Goal: Transaction & Acquisition: Download file/media

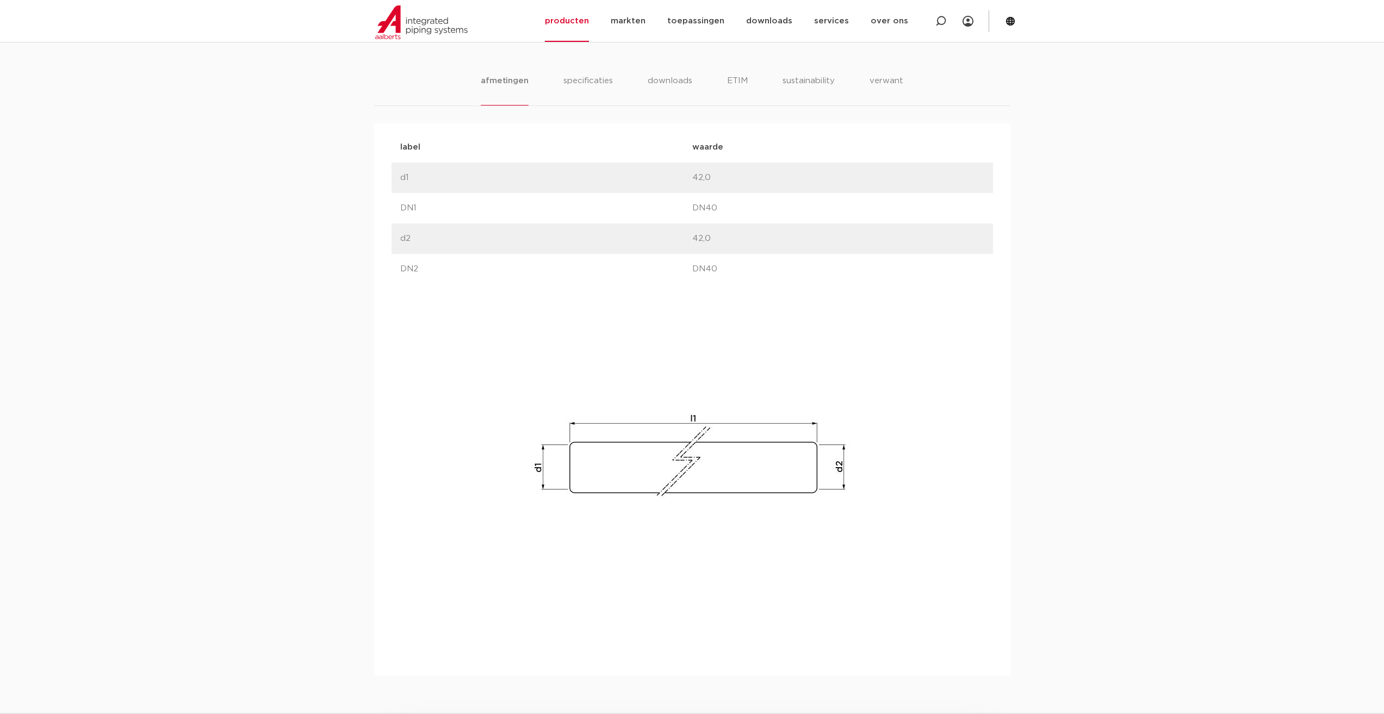
scroll to position [435, 0]
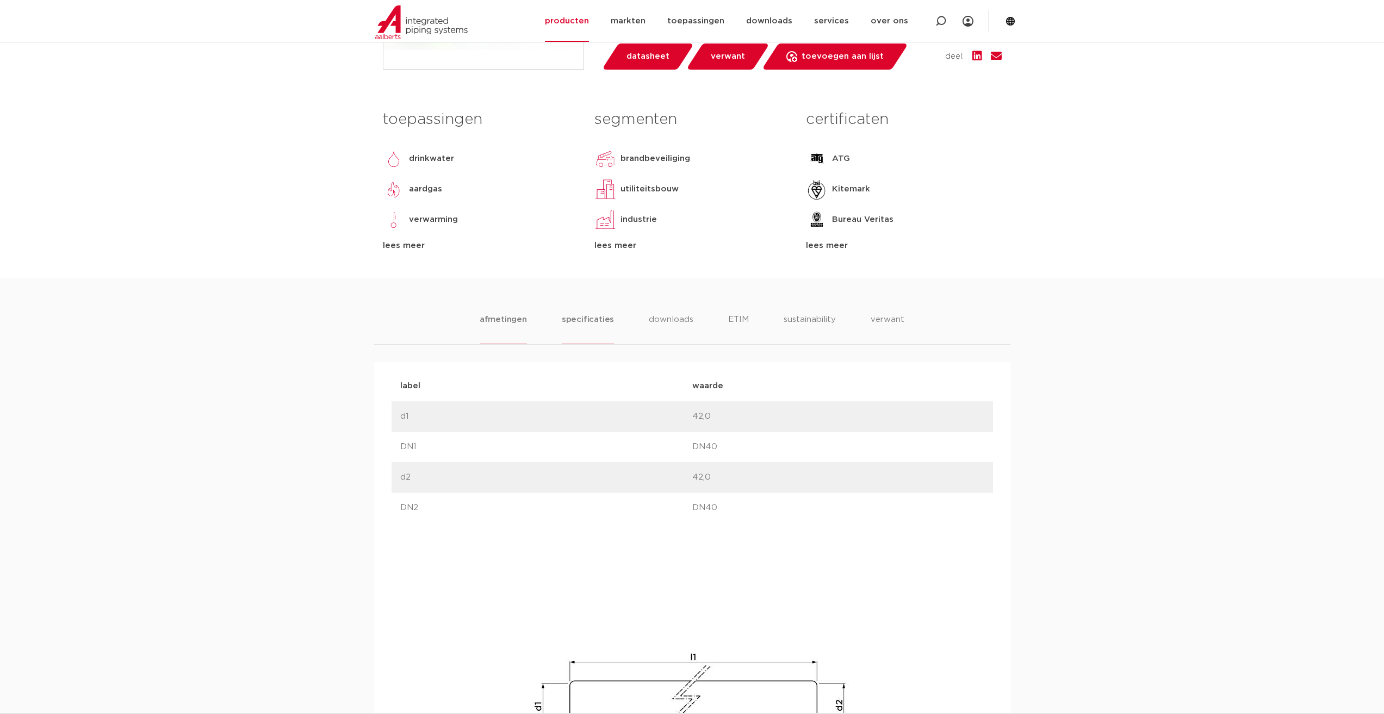
click at [595, 319] on li "specificaties" at bounding box center [588, 328] width 52 height 31
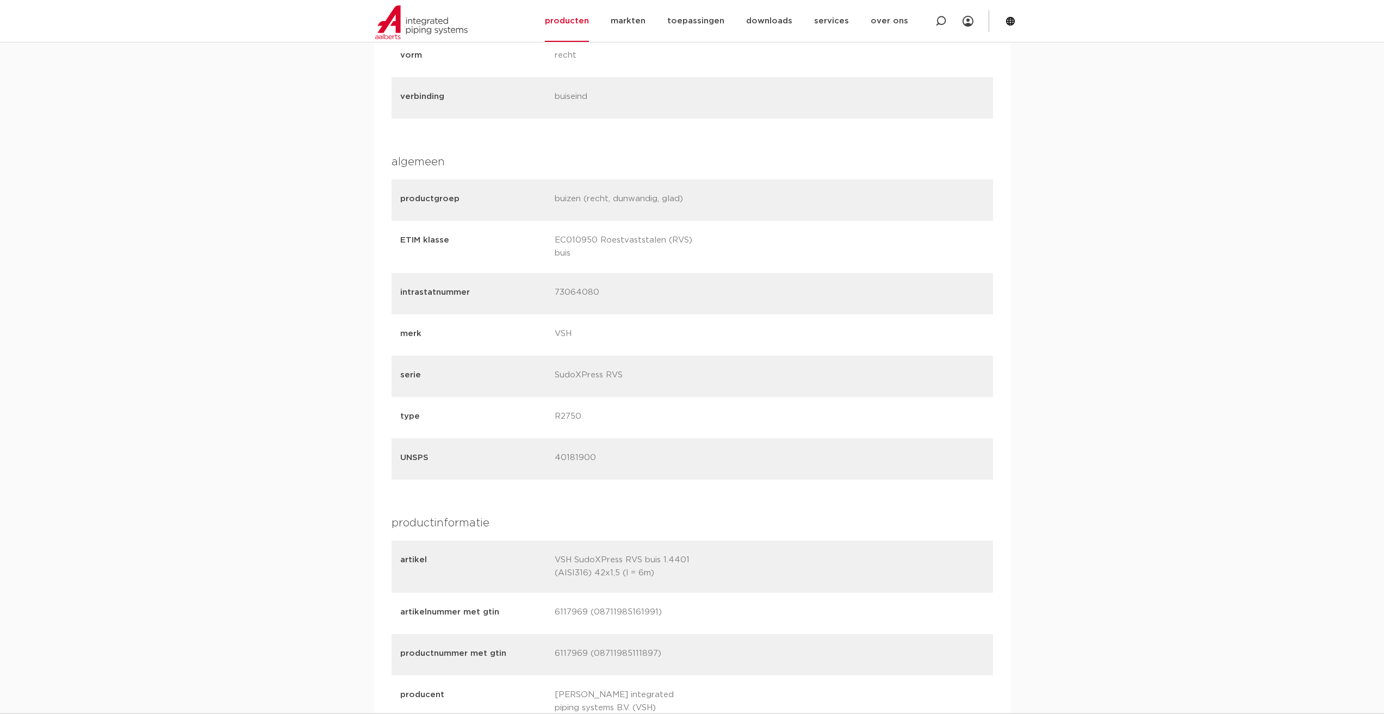
scroll to position [598, 0]
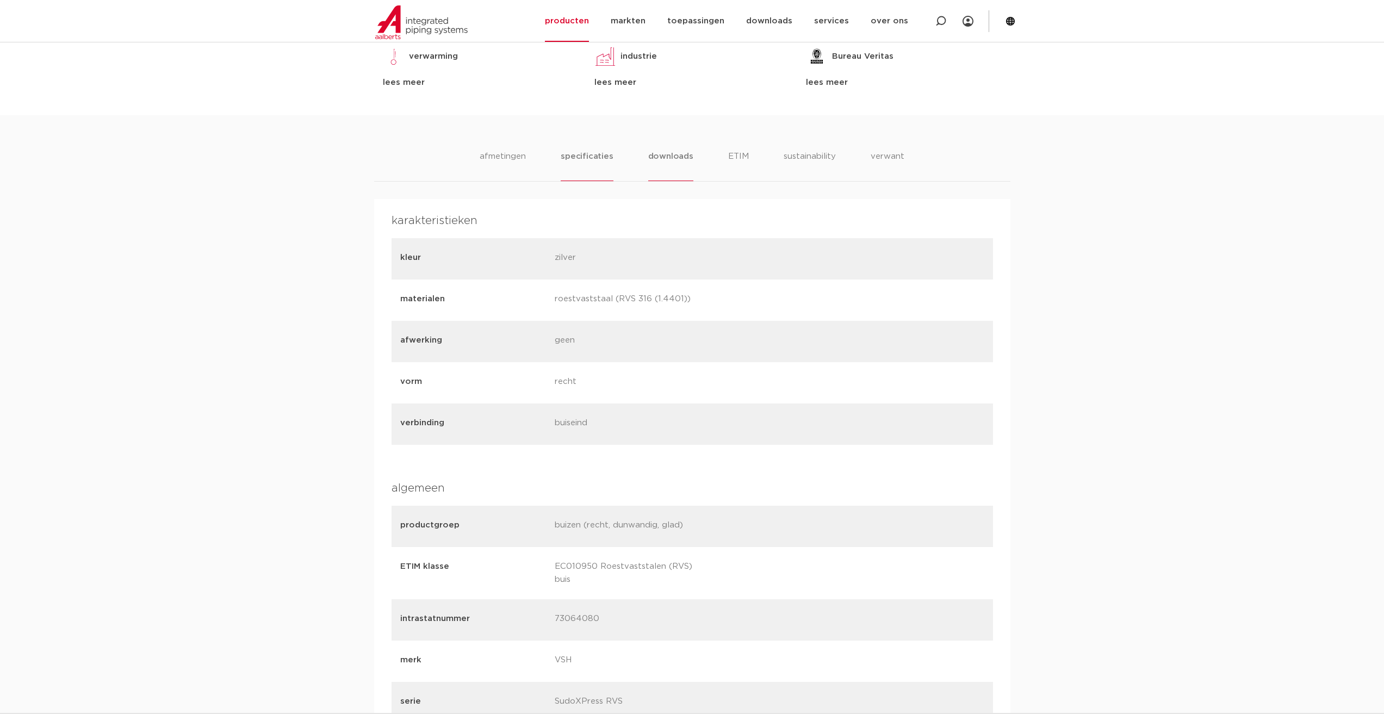
click at [678, 157] on li "downloads" at bounding box center [670, 165] width 45 height 31
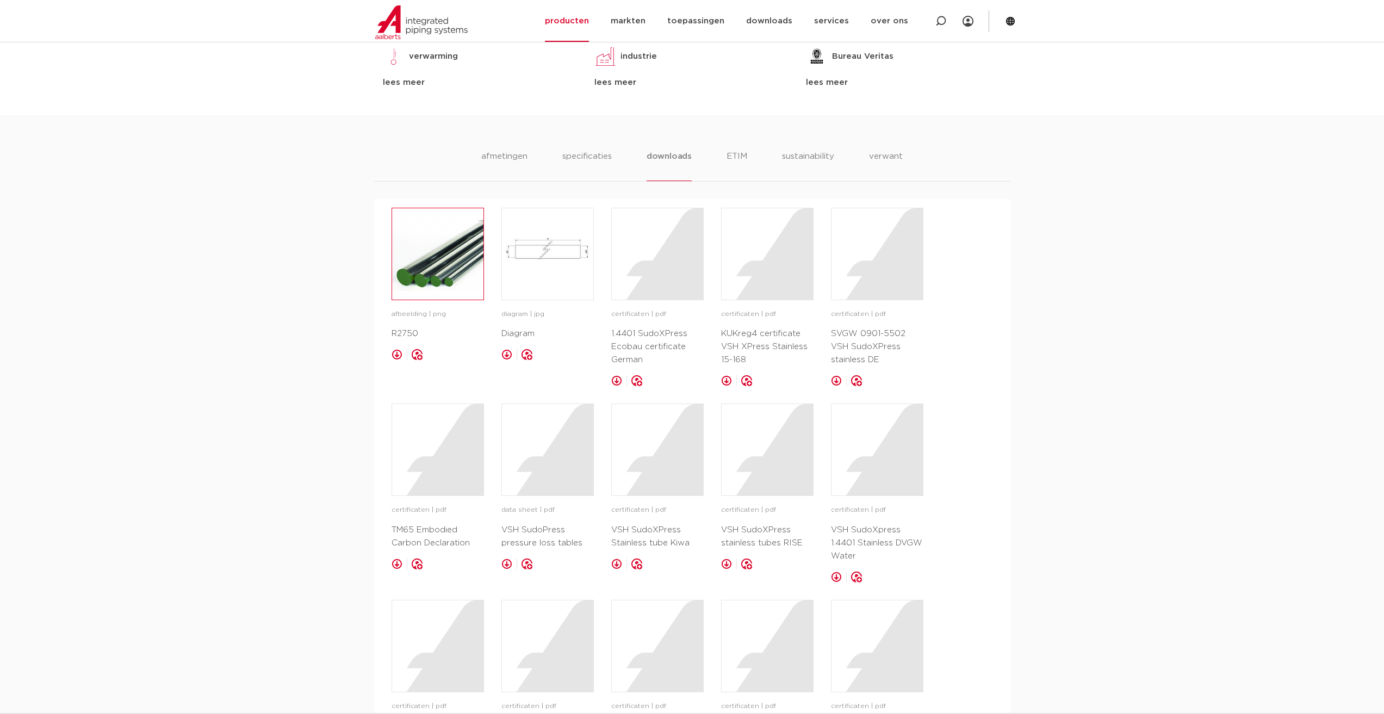
click at [432, 252] on img at bounding box center [437, 253] width 91 height 91
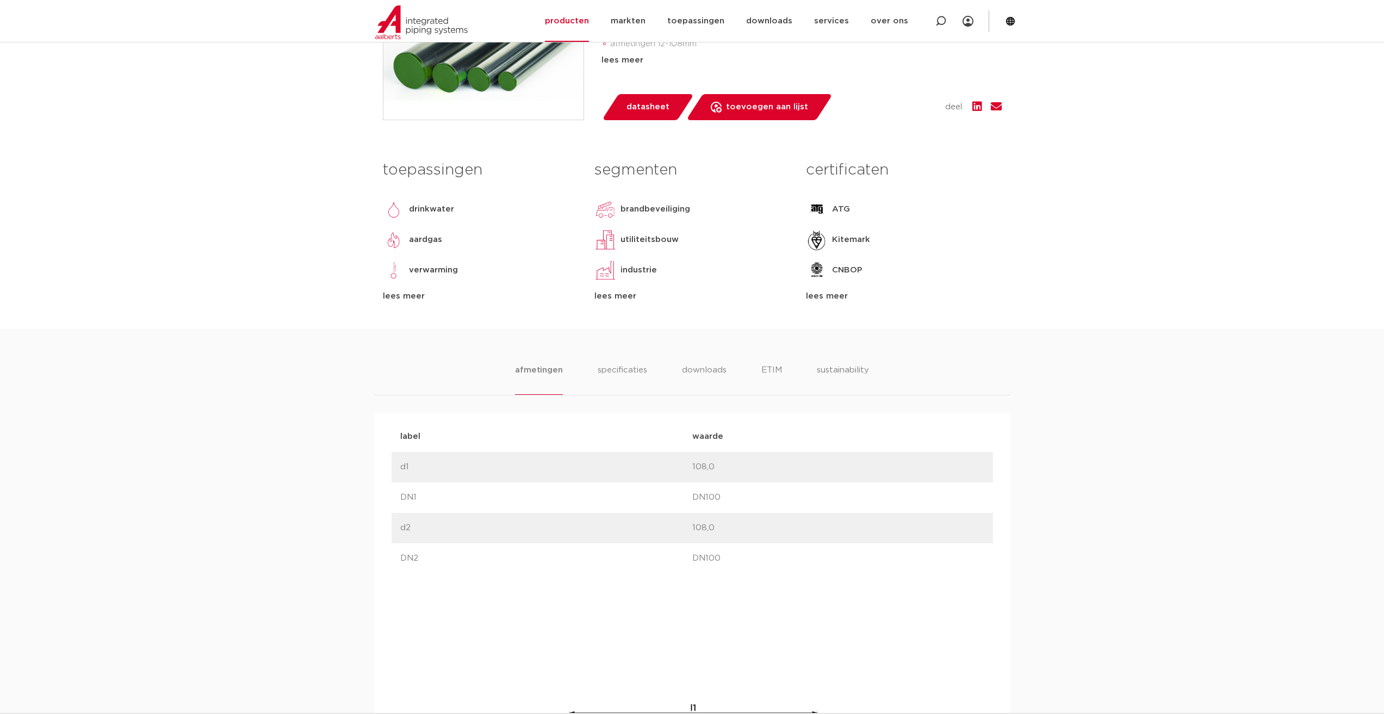
scroll to position [381, 0]
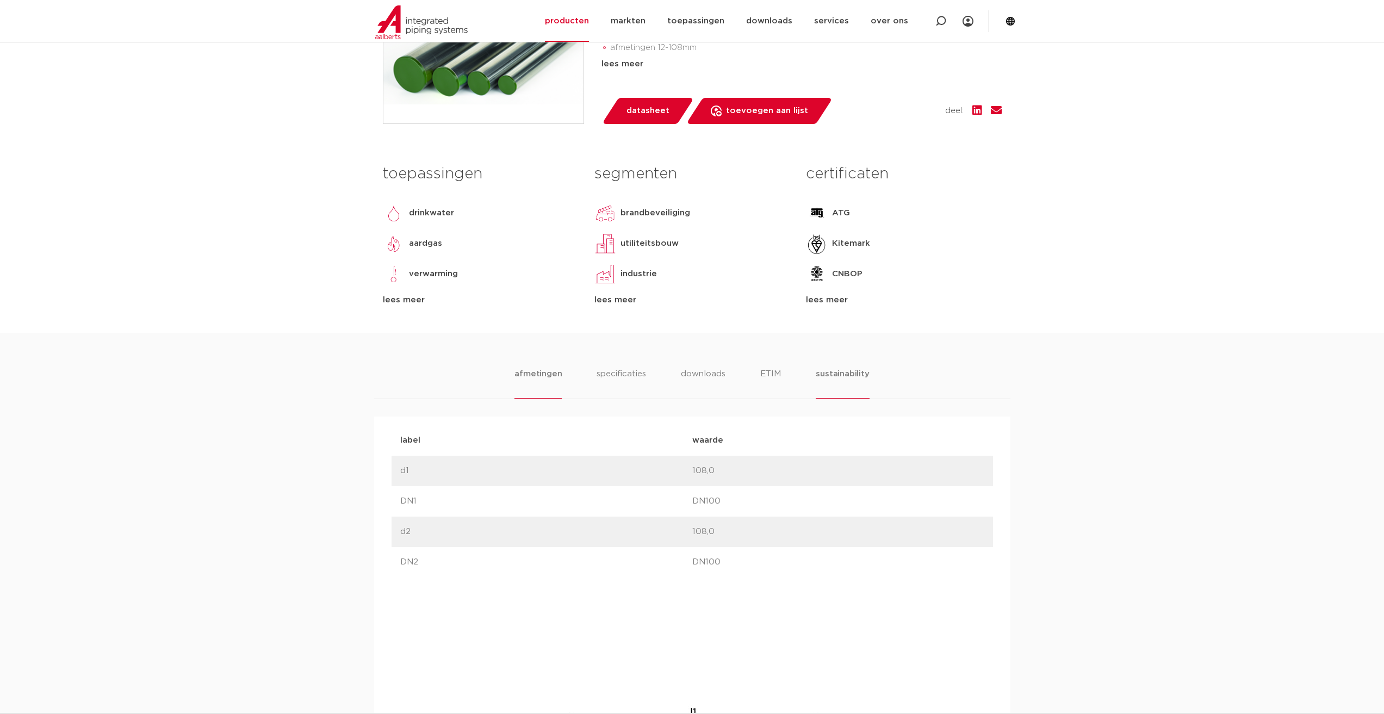
click at [823, 373] on li "sustainability" at bounding box center [842, 383] width 53 height 31
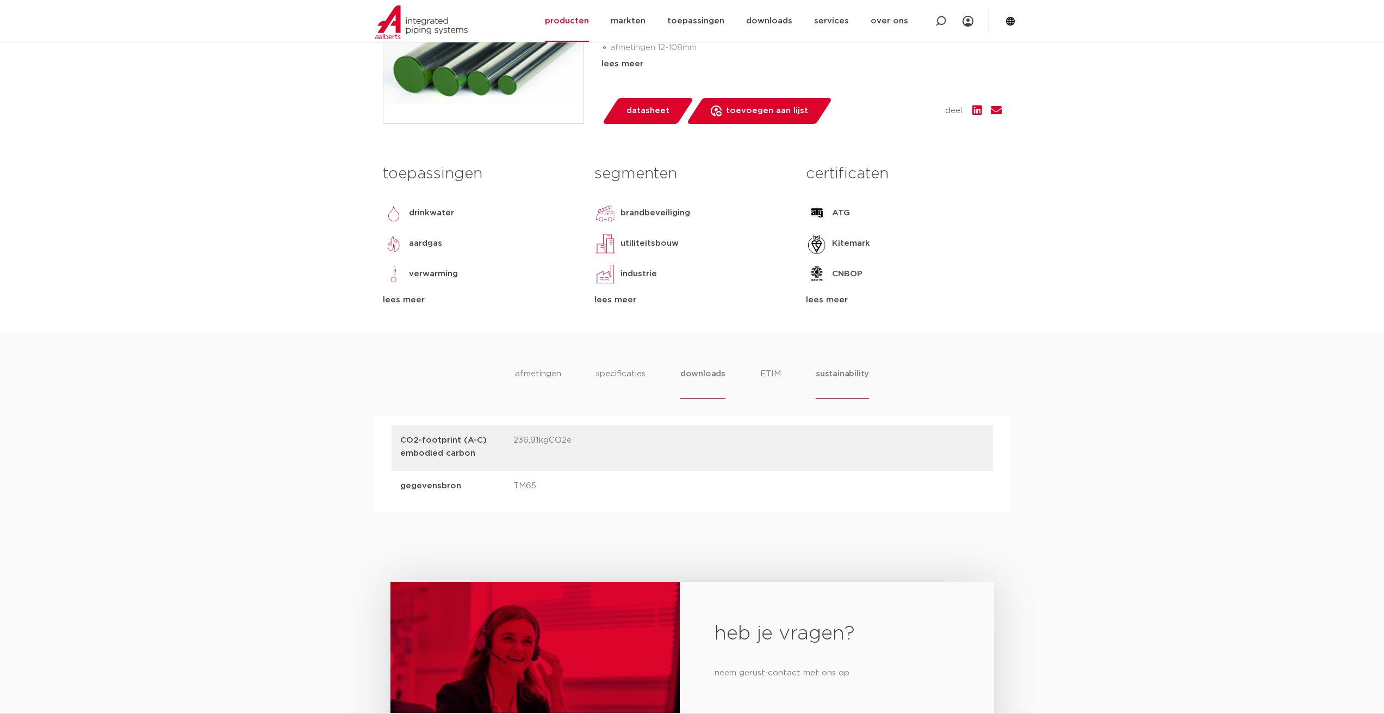
click at [706, 377] on li "downloads" at bounding box center [702, 383] width 45 height 31
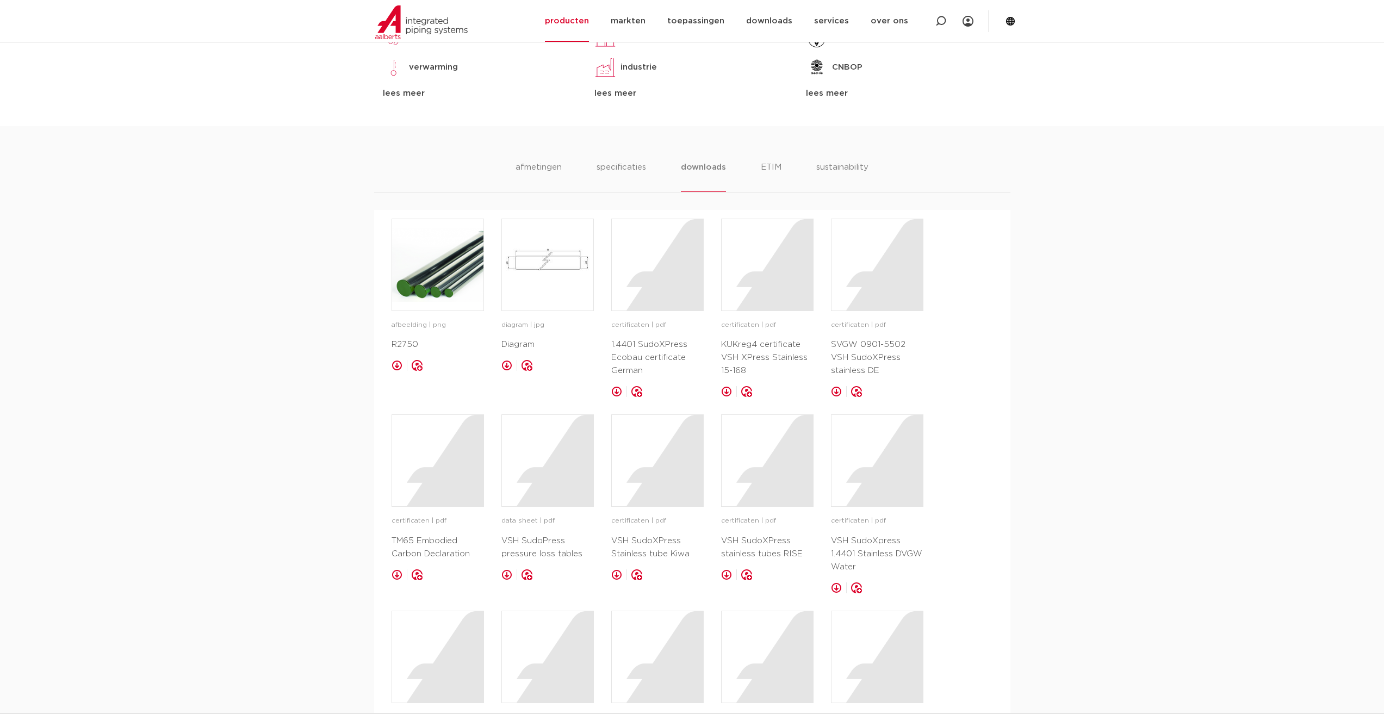
scroll to position [598, 0]
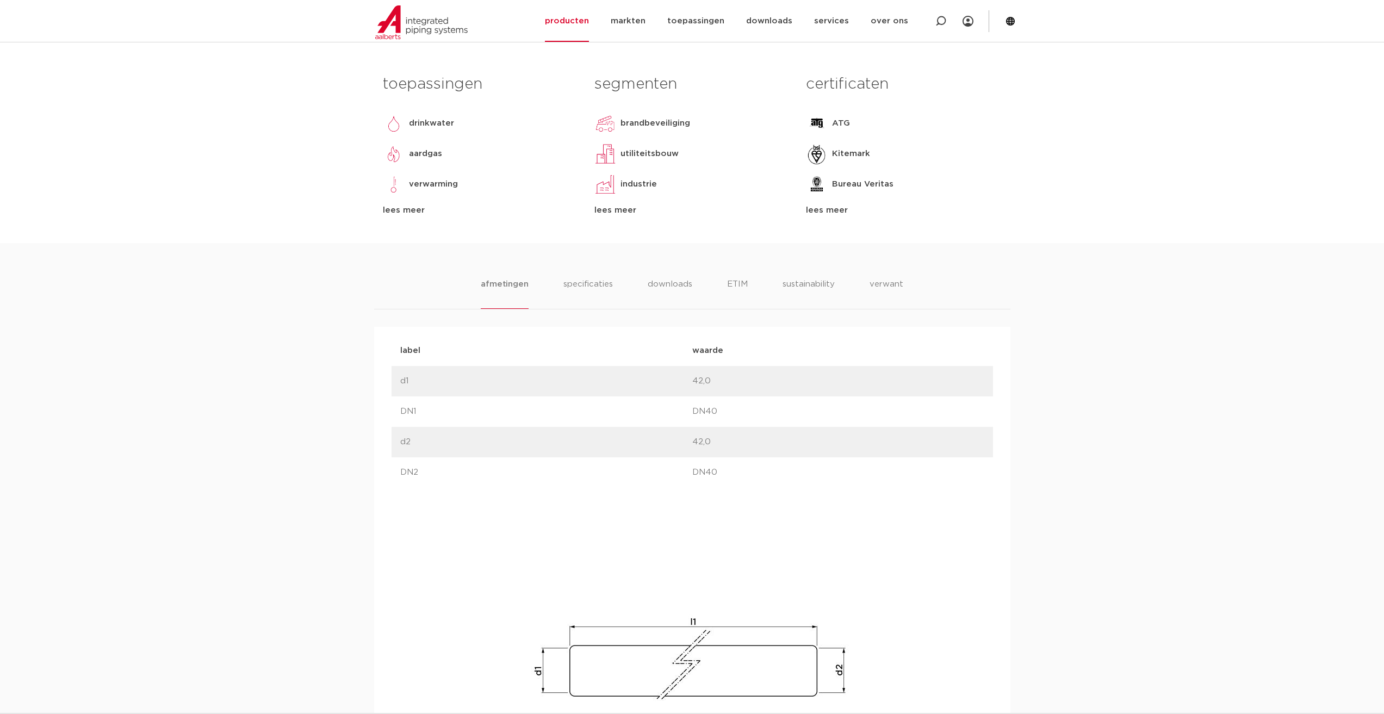
scroll to position [490, 0]
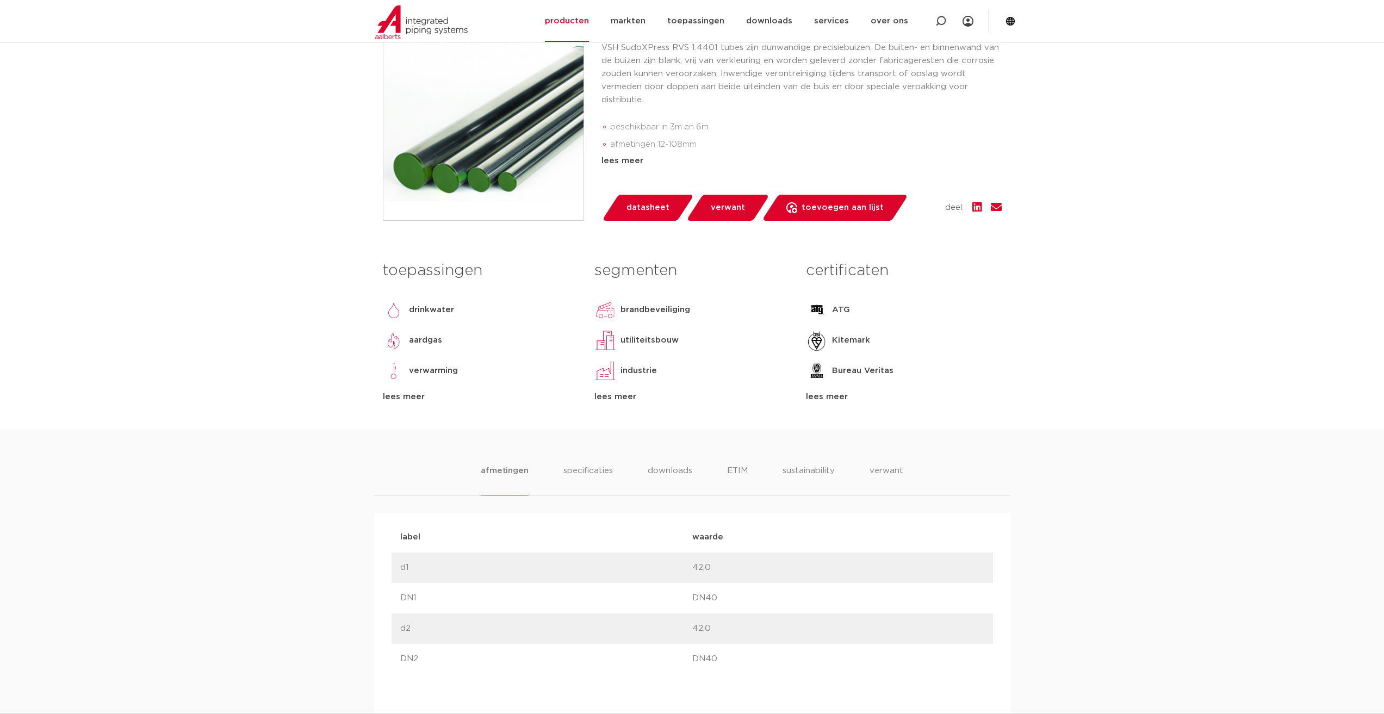
scroll to position [272, 0]
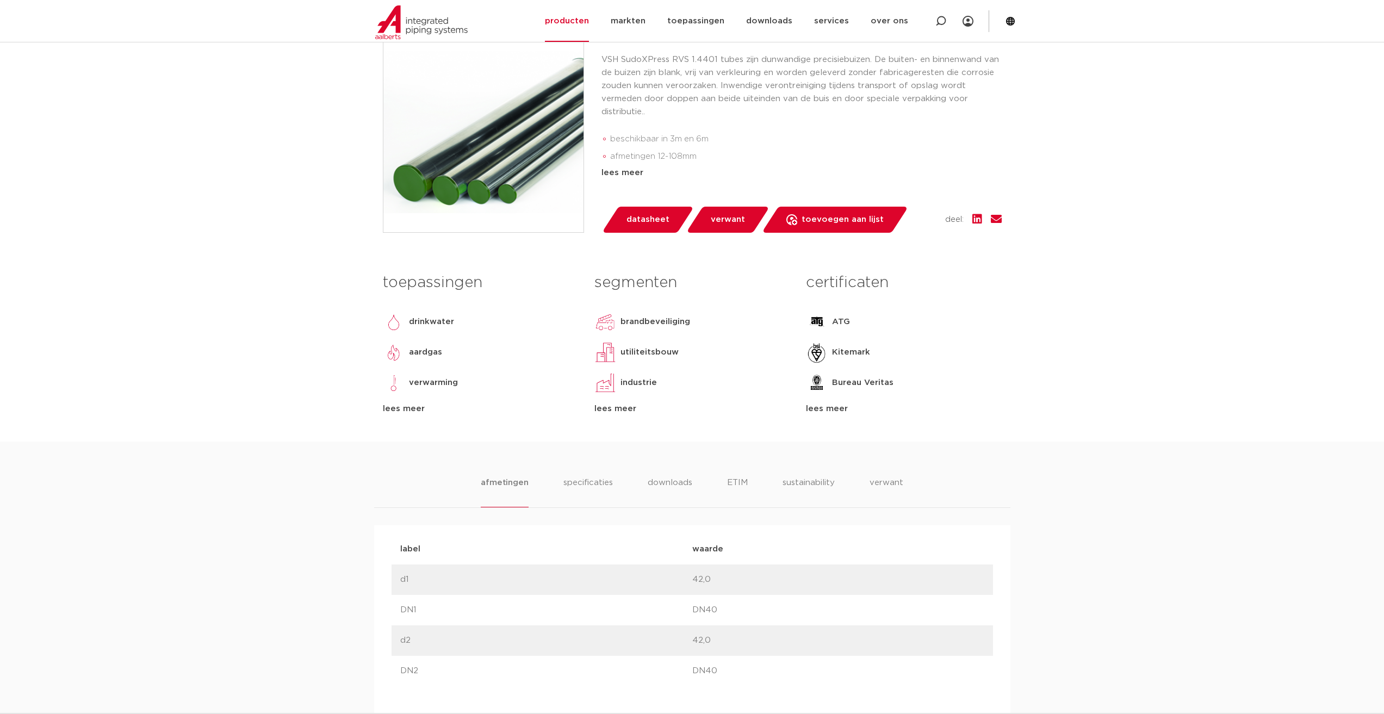
click at [648, 216] on span "datasheet" at bounding box center [648, 219] width 43 height 17
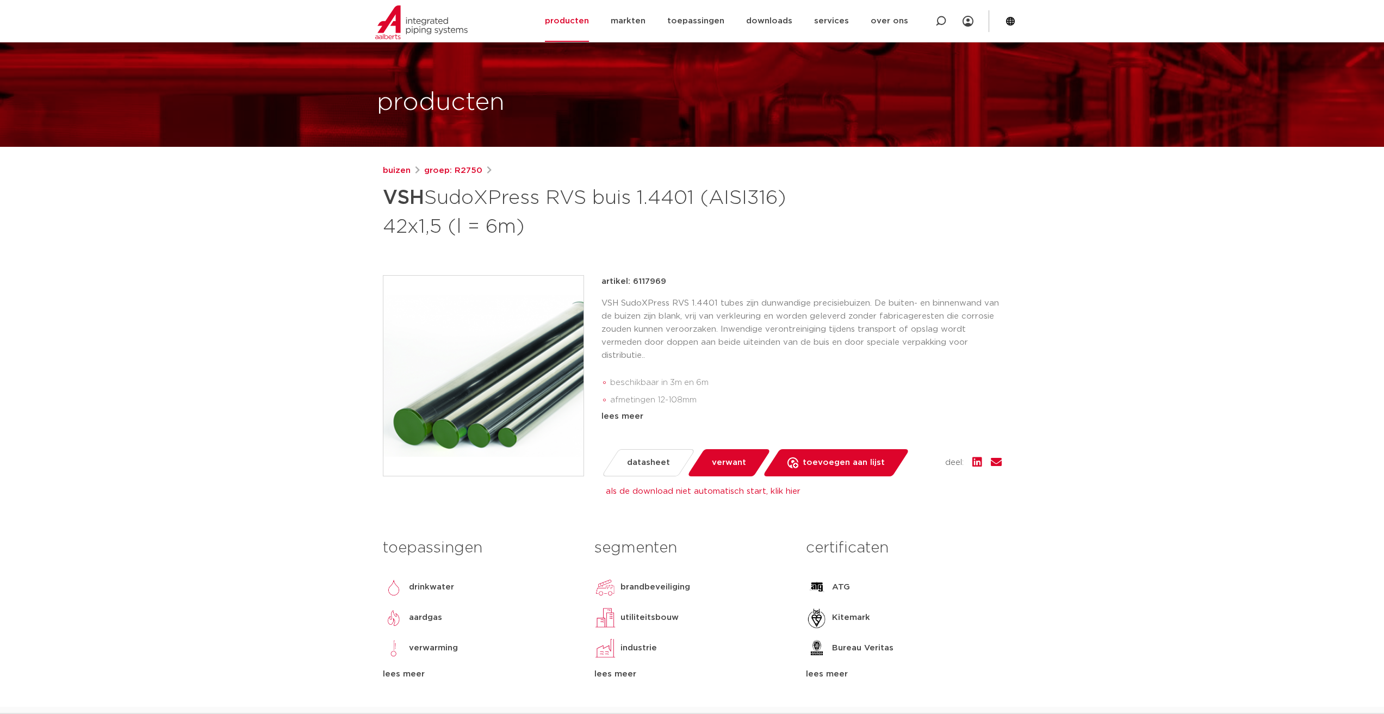
scroll to position [0, 0]
